Goal: Task Accomplishment & Management: Use online tool/utility

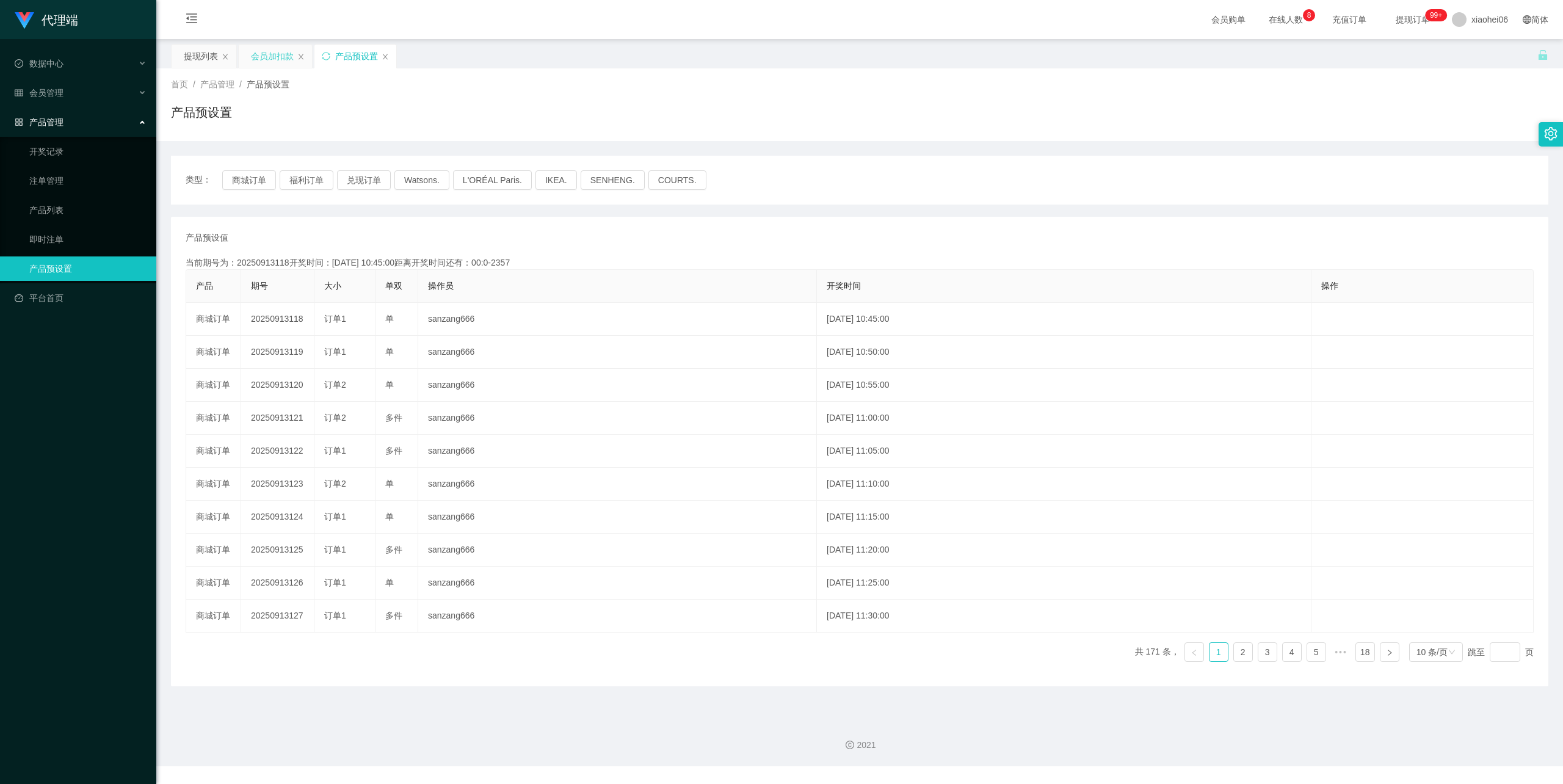
click at [274, 52] on div "会员加扣款" at bounding box center [272, 56] width 43 height 23
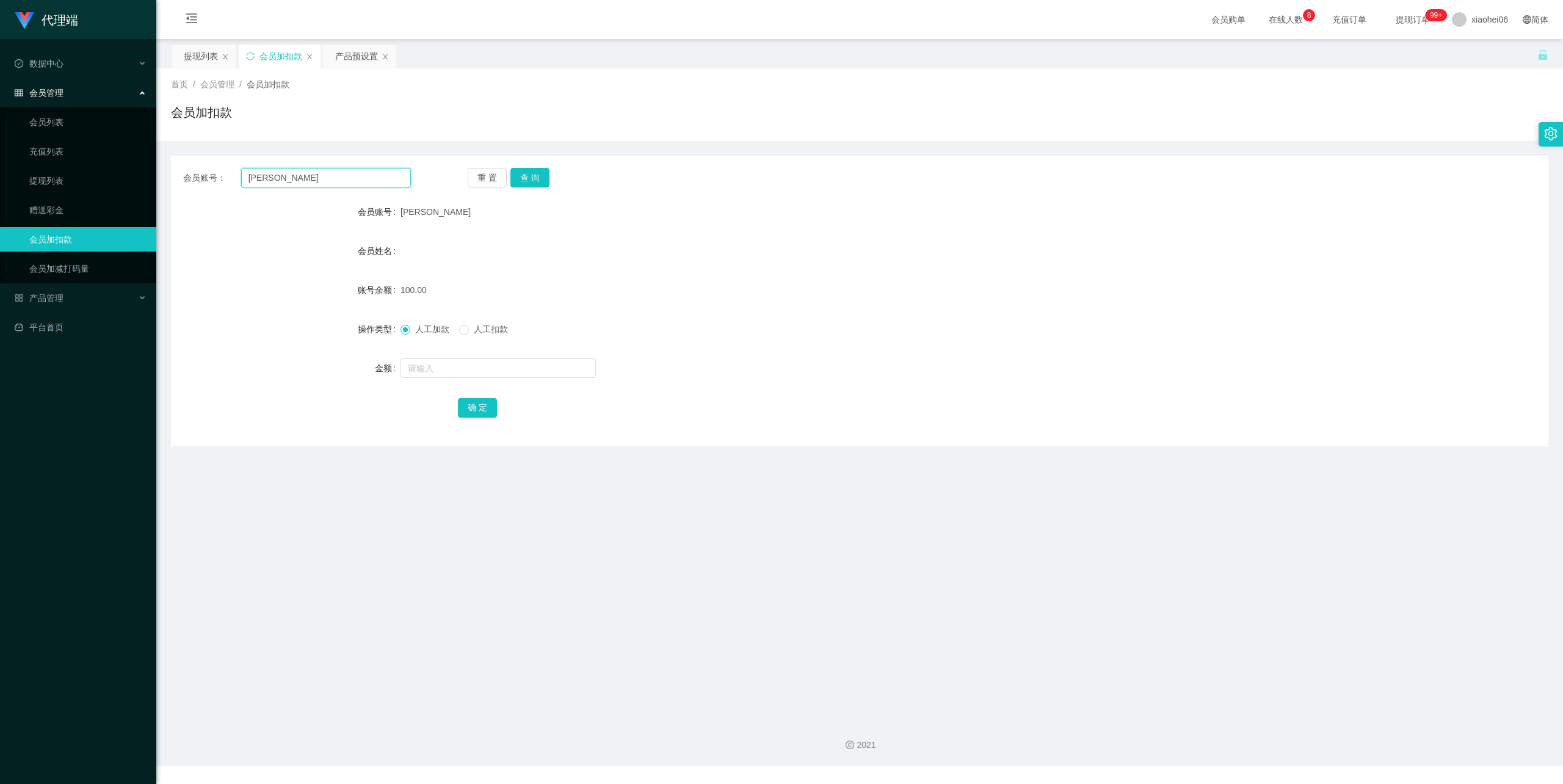
drag, startPoint x: 303, startPoint y: 179, endPoint x: 296, endPoint y: 179, distance: 7.0
click at [296, 179] on input "[PERSON_NAME]" at bounding box center [326, 178] width 169 height 19
drag, startPoint x: 534, startPoint y: 177, endPoint x: 533, endPoint y: 183, distance: 6.1
click at [534, 177] on button "查 询" at bounding box center [530, 178] width 39 height 19
click at [477, 325] on span "人工扣款" at bounding box center [491, 329] width 44 height 10
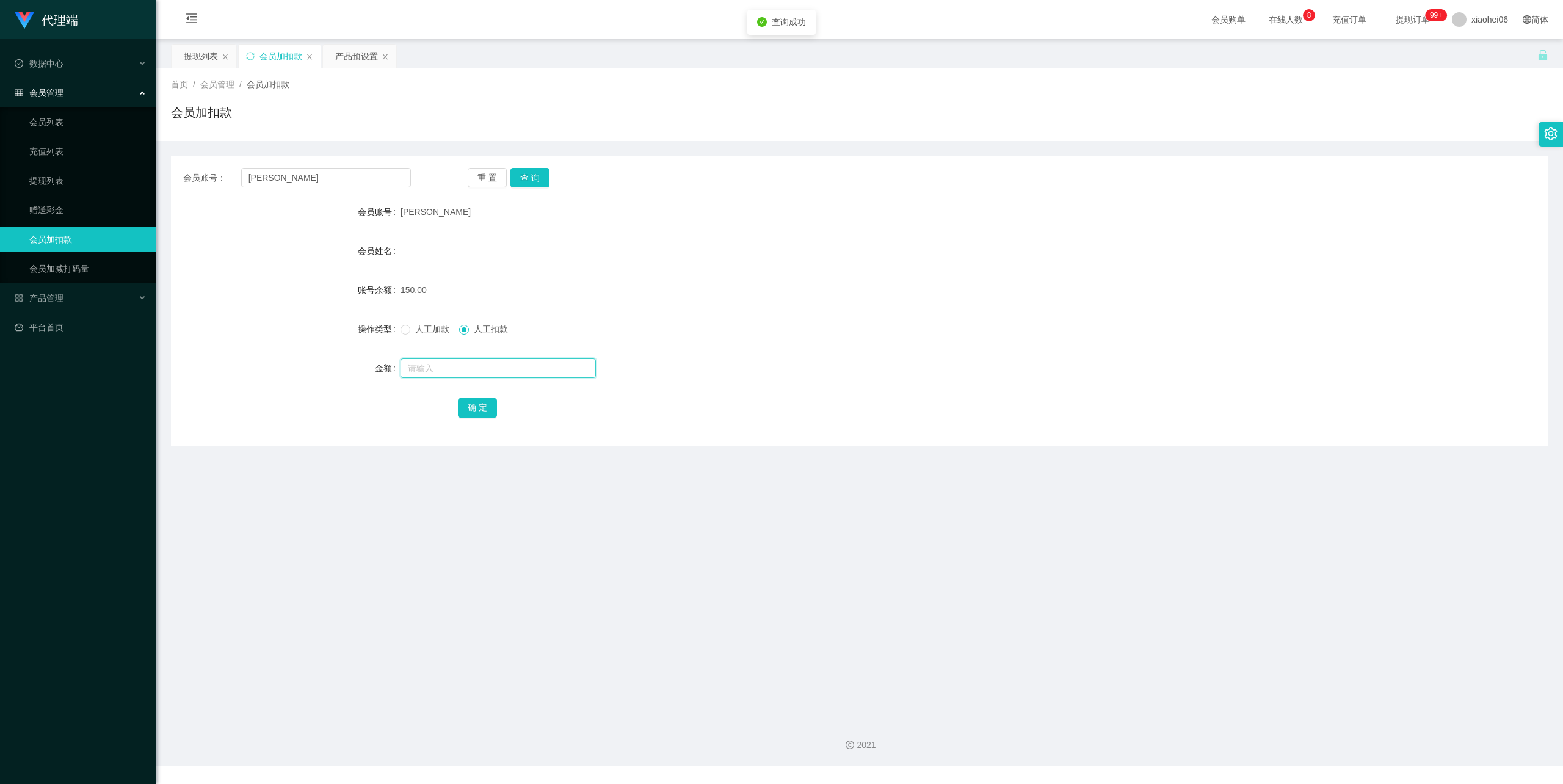
click at [465, 371] on input "text" at bounding box center [498, 368] width 195 height 19
type input "150"
click at [470, 400] on button "确 定" at bounding box center [477, 408] width 39 height 19
click at [342, 413] on div "确 定" at bounding box center [859, 408] width 1377 height 25
